Goal: Find specific page/section: Find specific page/section

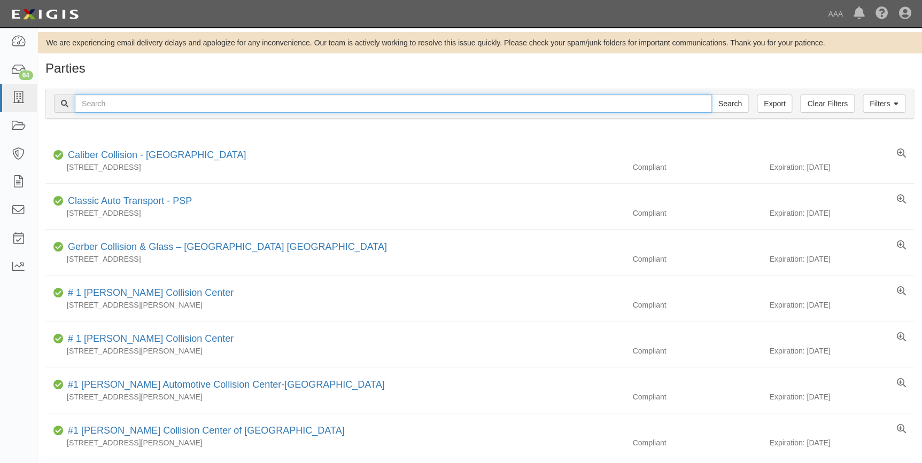
click at [401, 103] on input "text" at bounding box center [393, 104] width 637 height 18
type input "[PERSON_NAME]"
click at [711, 95] on input "Search" at bounding box center [729, 104] width 37 height 18
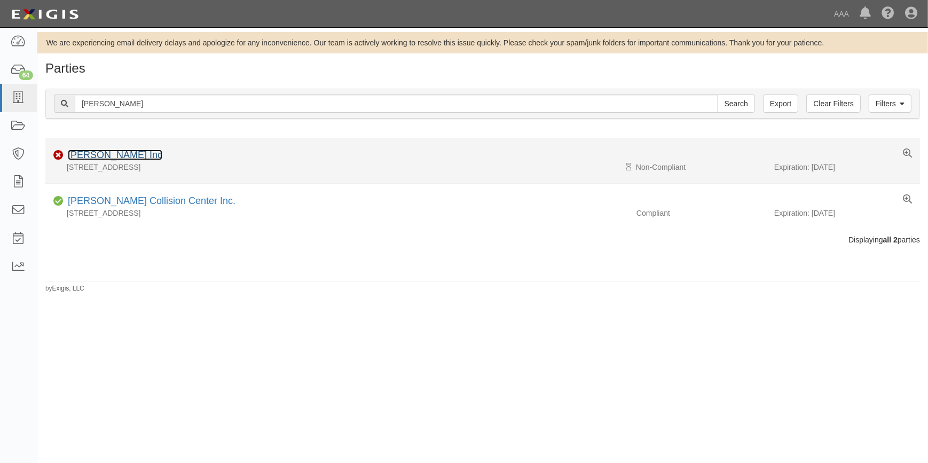
click at [87, 159] on link "J.A.S. Inc" at bounding box center [115, 155] width 95 height 11
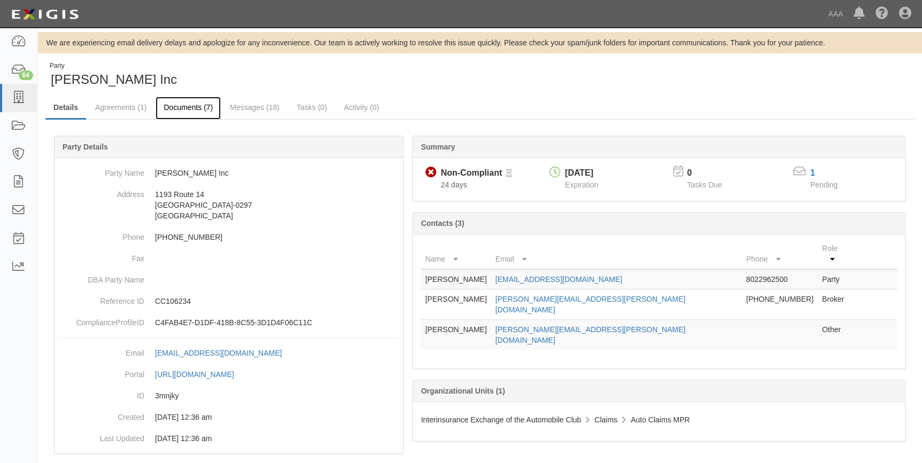
click at [177, 112] on link "Documents (7)" at bounding box center [187, 108] width 65 height 23
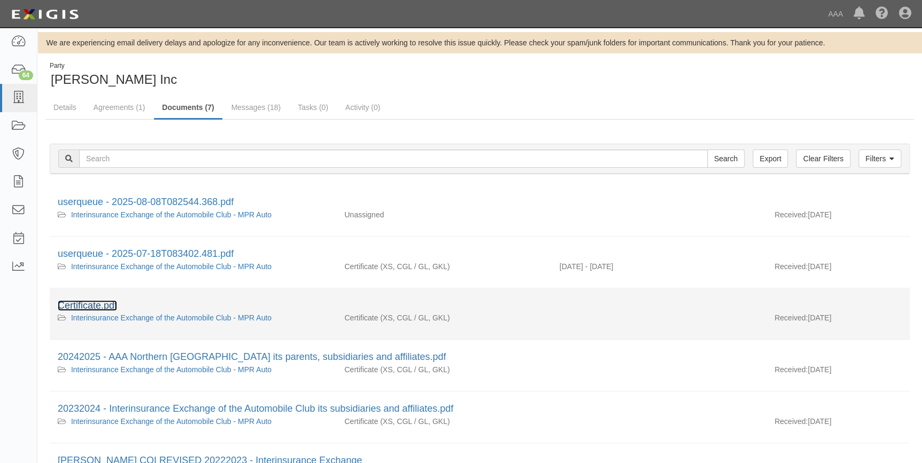
click at [72, 309] on link "Certificate.pdf" at bounding box center [87, 305] width 59 height 11
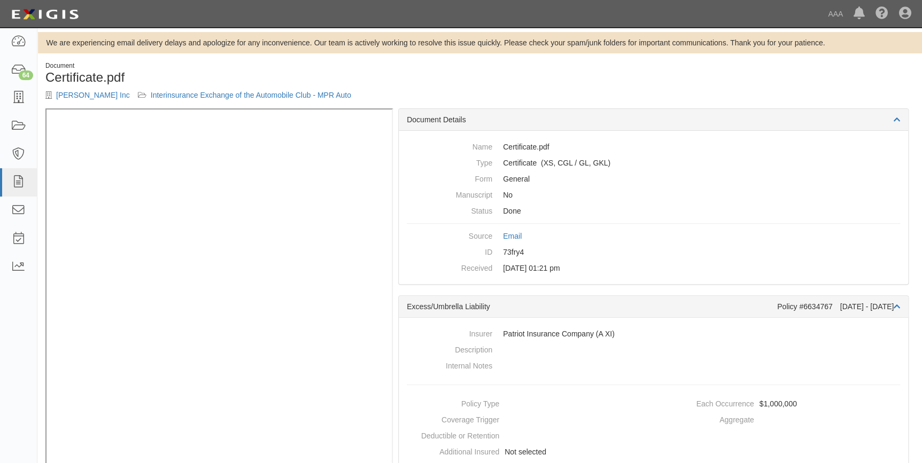
click at [376, 78] on h1 "Certificate.pdf" at bounding box center [258, 78] width 426 height 14
